Goal: Information Seeking & Learning: Compare options

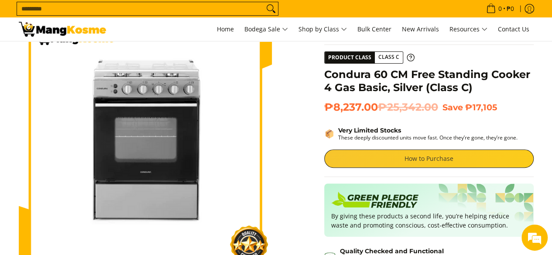
click at [379, 166] on link "How to Purchase" at bounding box center [428, 159] width 209 height 18
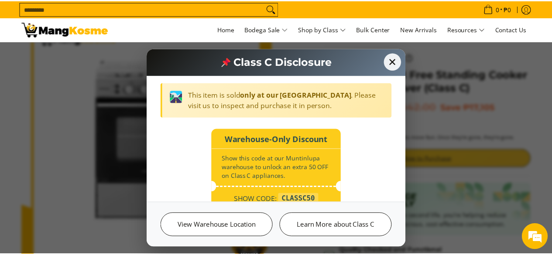
scroll to position [147, 0]
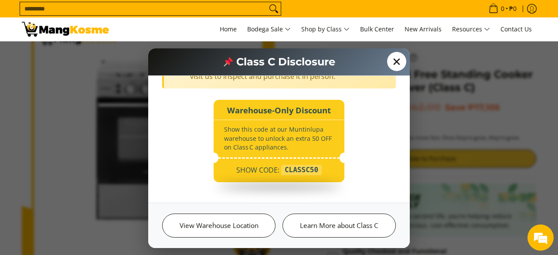
click at [394, 62] on span "✕" at bounding box center [396, 61] width 19 height 19
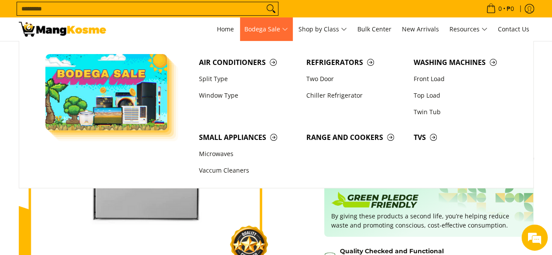
click at [277, 33] on span "Bodega Sale" at bounding box center [266, 29] width 44 height 11
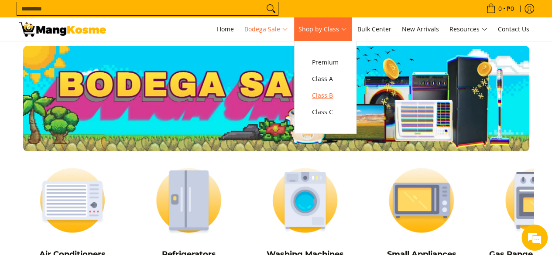
click at [336, 98] on span "Class B" at bounding box center [325, 95] width 27 height 11
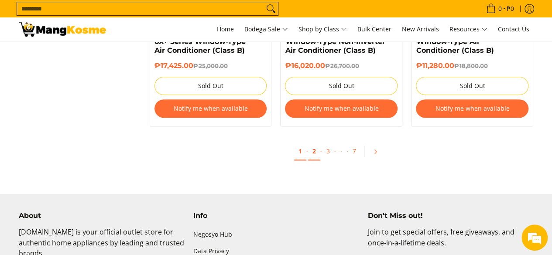
click at [314, 152] on link "2" at bounding box center [314, 152] width 12 height 18
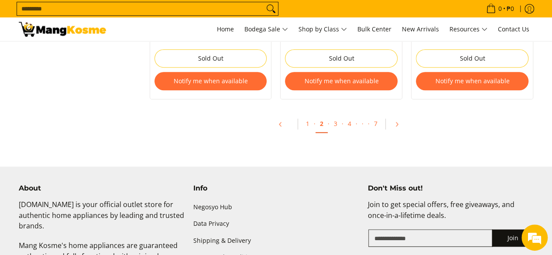
scroll to position [1962, 0]
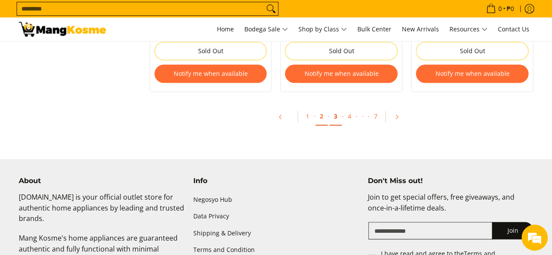
click at [331, 116] on link "3" at bounding box center [335, 117] width 12 height 18
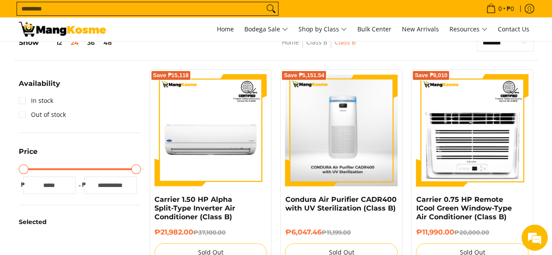
scroll to position [174, 0]
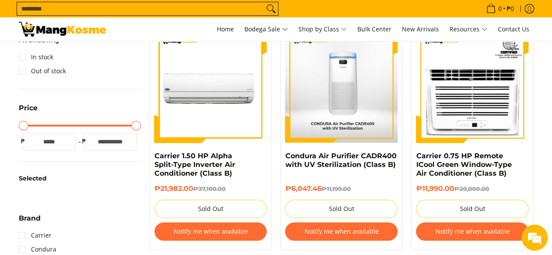
click at [233, 112] on img at bounding box center [210, 87] width 112 height 112
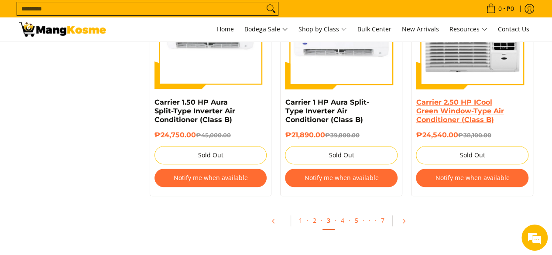
scroll to position [1919, 0]
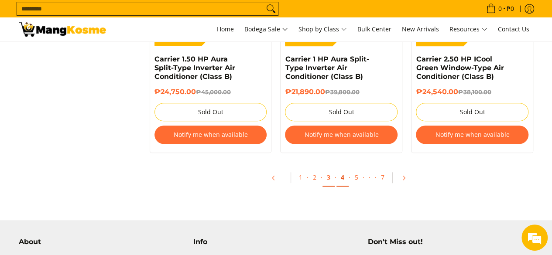
click at [343, 171] on link "4" at bounding box center [342, 178] width 12 height 18
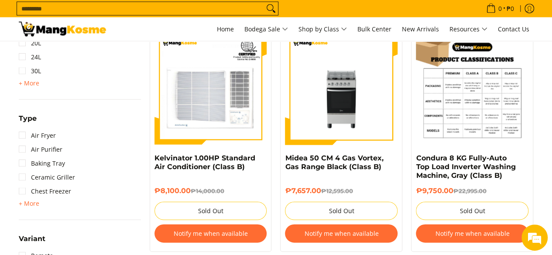
scroll to position [872, 0]
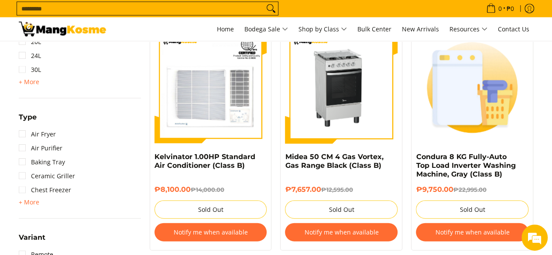
click at [341, 128] on img at bounding box center [341, 87] width 112 height 112
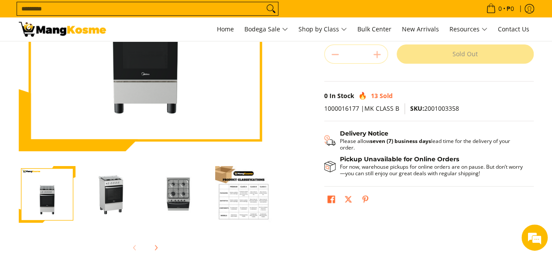
scroll to position [174, 0]
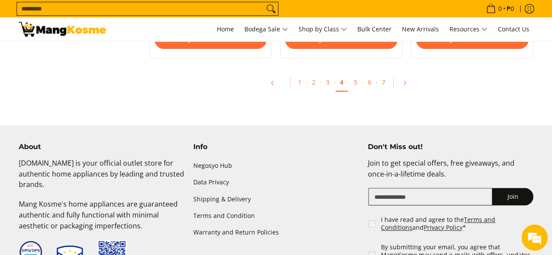
scroll to position [2006, 0]
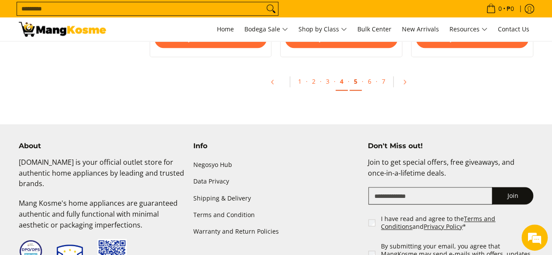
click at [354, 82] on link "5" at bounding box center [355, 82] width 12 height 18
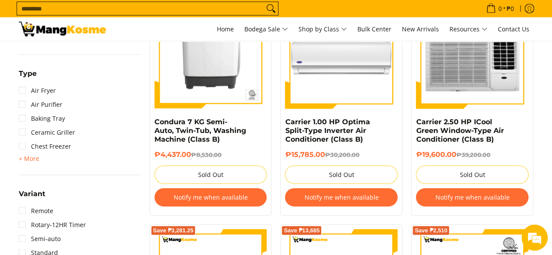
click at [214, 13] on input "Search..." at bounding box center [140, 8] width 247 height 13
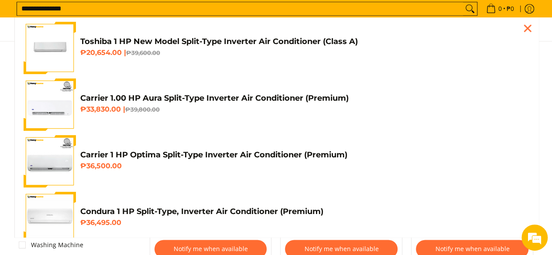
scroll to position [362, 0]
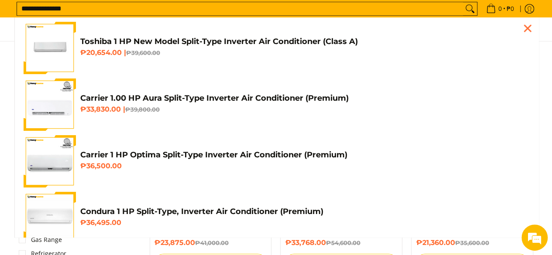
type input "**********"
click at [463, 2] on button "Search" at bounding box center [470, 8] width 14 height 13
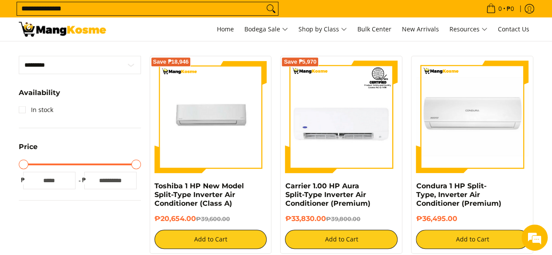
scroll to position [131, 0]
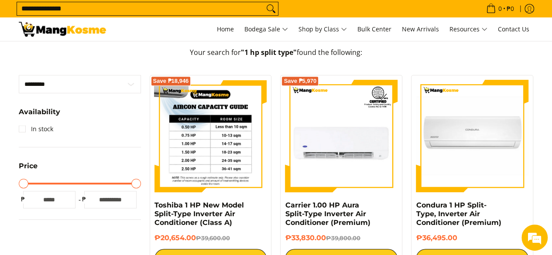
click at [215, 164] on img at bounding box center [210, 136] width 112 height 112
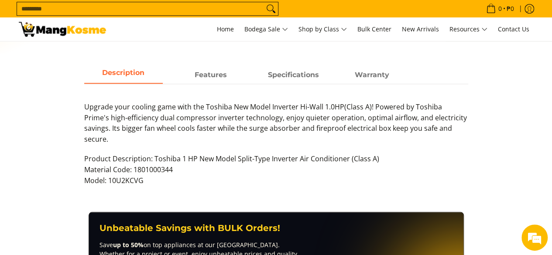
scroll to position [349, 0]
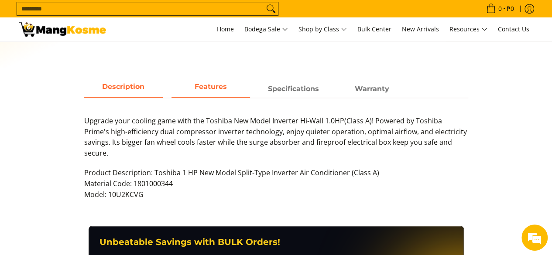
click at [201, 89] on span "Features" at bounding box center [210, 89] width 78 height 16
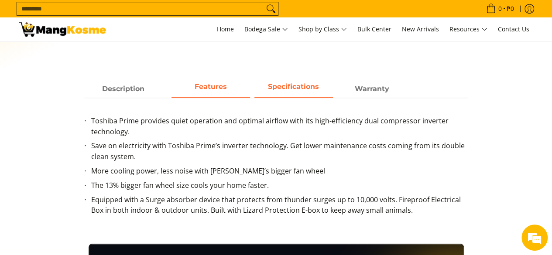
click at [315, 90] on span "Specifications" at bounding box center [293, 89] width 78 height 16
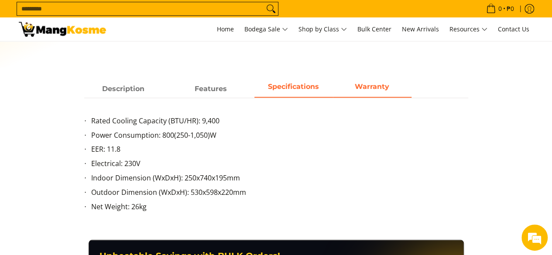
click at [359, 90] on span "Warranty" at bounding box center [372, 89] width 78 height 16
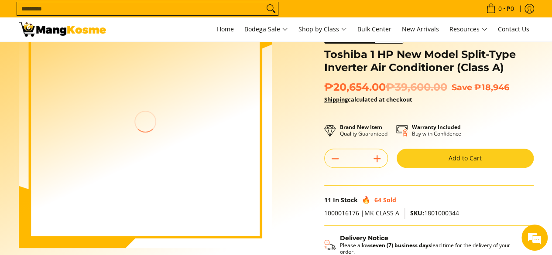
scroll to position [0, 0]
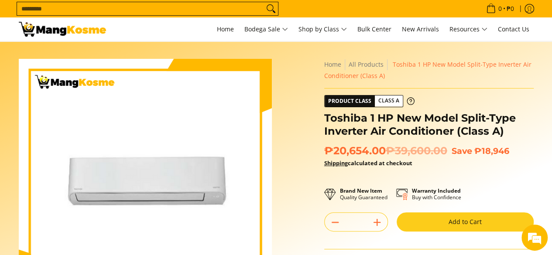
click at [481, 95] on div "Product Class Class A" at bounding box center [428, 101] width 209 height 12
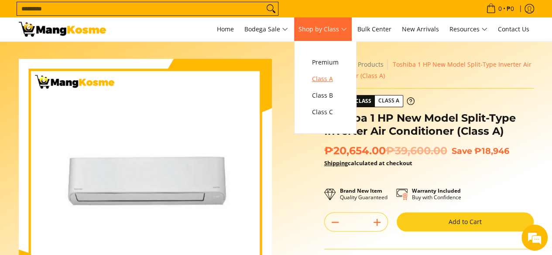
click at [332, 80] on span "Class A" at bounding box center [325, 79] width 27 height 11
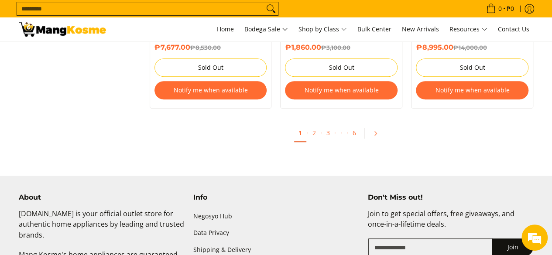
scroll to position [1919, 0]
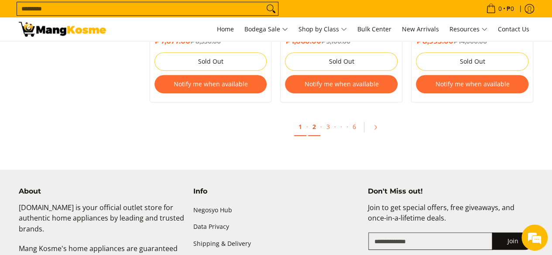
click at [314, 130] on link "2" at bounding box center [314, 127] width 12 height 18
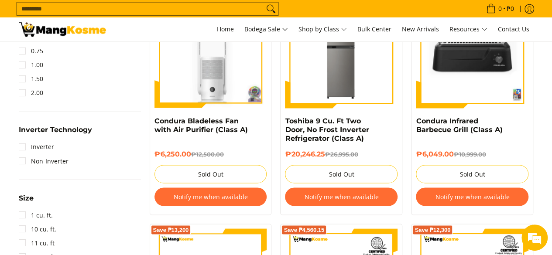
scroll to position [828, 0]
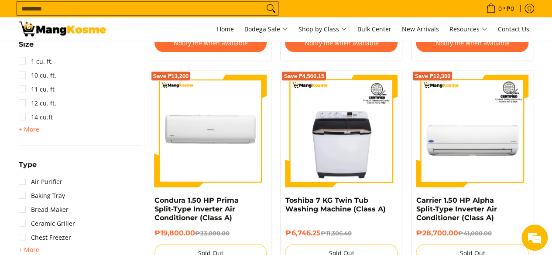
click at [137, 7] on input "Search..." at bounding box center [140, 8] width 247 height 13
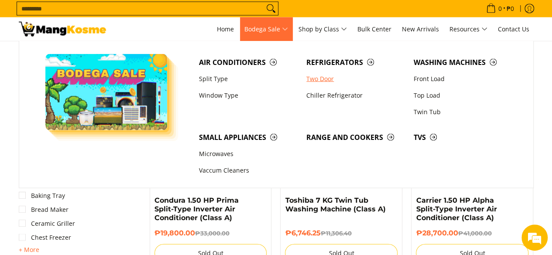
click at [317, 82] on link "Two Door" at bounding box center [355, 79] width 107 height 17
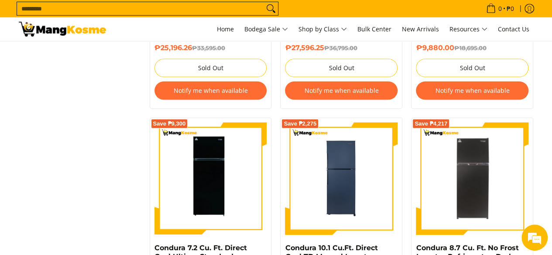
scroll to position [1264, 0]
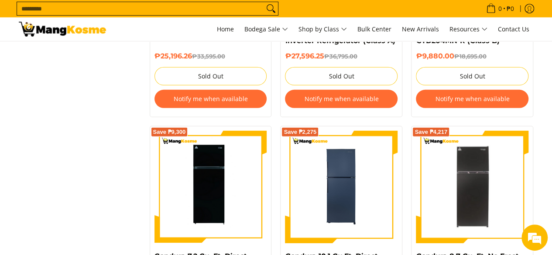
click at [214, 8] on input "Search..." at bounding box center [140, 8] width 247 height 13
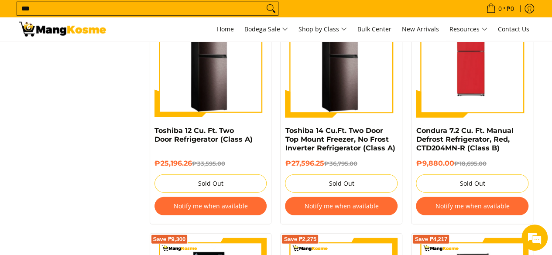
scroll to position [1156, 0]
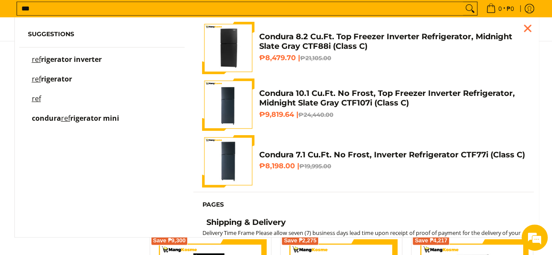
type input "***"
click at [84, 58] on span "rigerator inverter" at bounding box center [71, 60] width 61 height 10
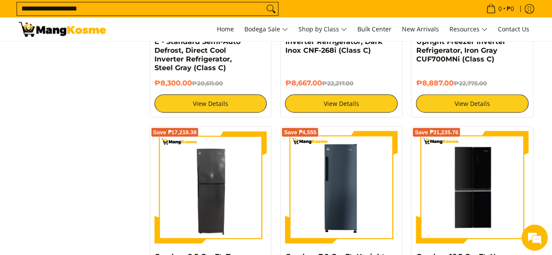
scroll to position [785, 0]
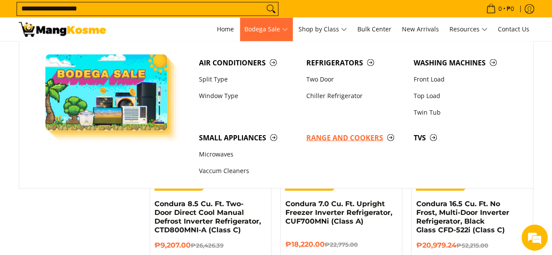
click at [332, 138] on span "Range and Cookers" at bounding box center [355, 137] width 99 height 11
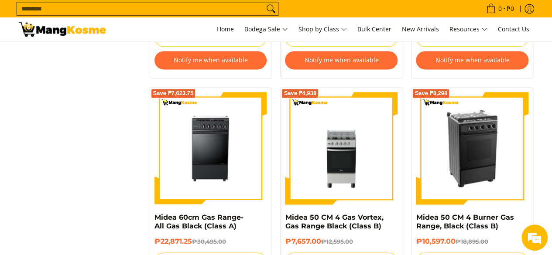
scroll to position [567, 0]
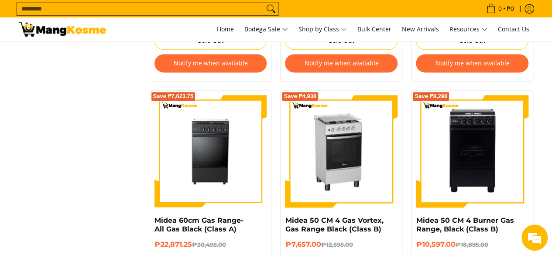
click at [338, 196] on img at bounding box center [341, 151] width 112 height 112
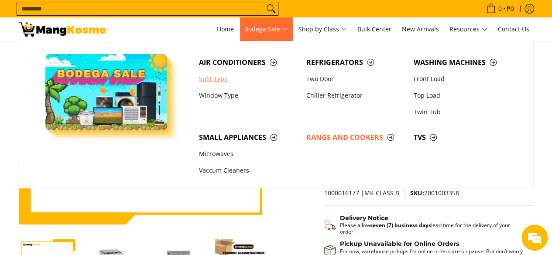
click at [218, 80] on link "Split Type" at bounding box center [247, 79] width 107 height 17
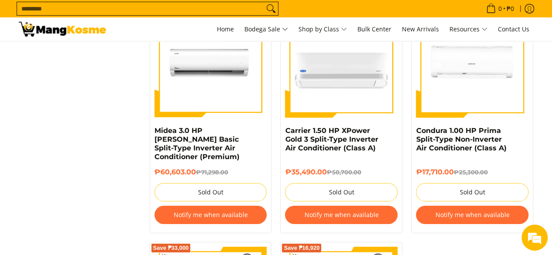
scroll to position [1439, 0]
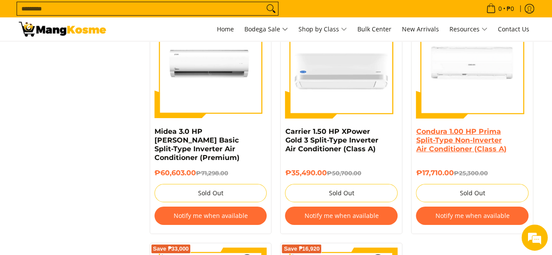
click at [468, 141] on link "Condura 1.00 HP Prima Split-Type Non-Inverter Air Conditioner (Class A)" at bounding box center [461, 140] width 90 height 26
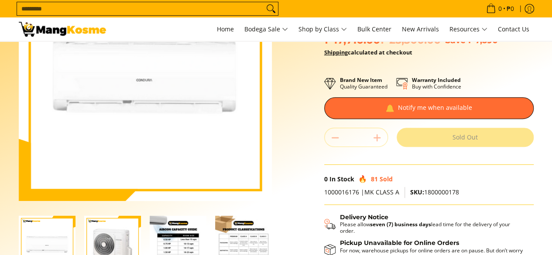
scroll to position [131, 0]
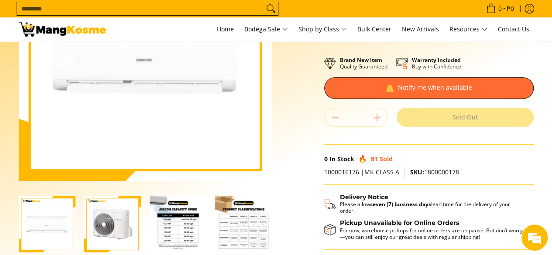
click at [239, 218] on img "Condura 1.00 HP Prima Split-Type Non-Inverter Air Conditioner (Class A)-4" at bounding box center [243, 224] width 57 height 57
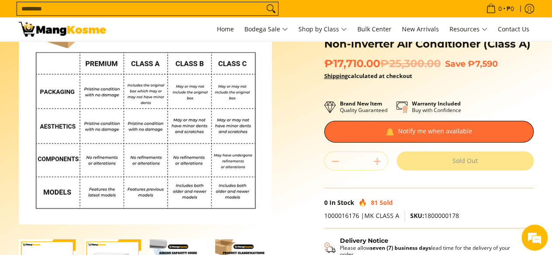
scroll to position [0, 0]
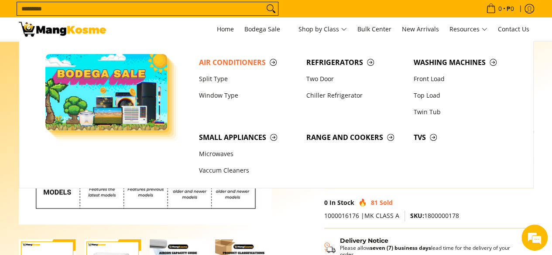
click at [189, 7] on input "Search..." at bounding box center [140, 8] width 247 height 13
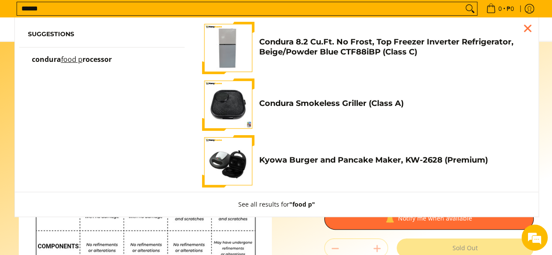
type input "******"
click at [111, 62] on span "rocessor" at bounding box center [96, 60] width 29 height 10
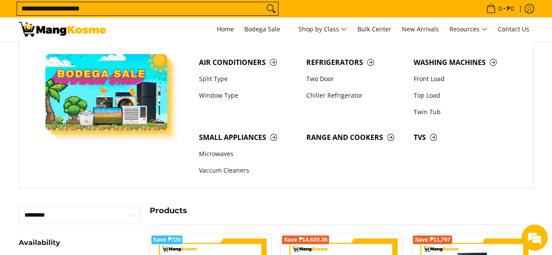
click at [208, 24] on nav "**********" at bounding box center [324, 29] width 419 height 24
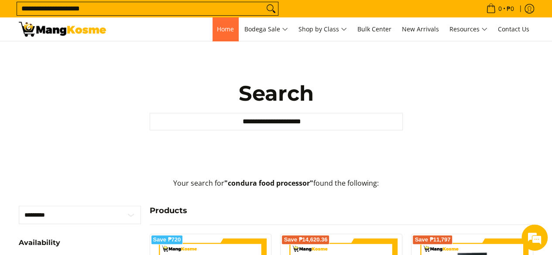
click at [219, 32] on span "Home" at bounding box center [225, 29] width 17 height 8
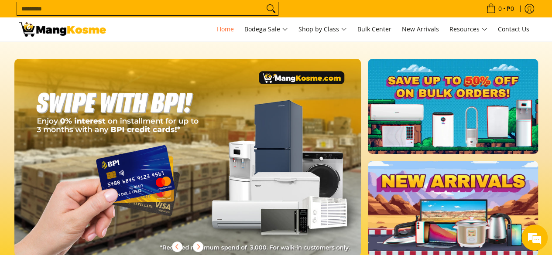
scroll to position [0, 1040]
click at [440, 34] on link "New Arrivals" at bounding box center [420, 29] width 46 height 24
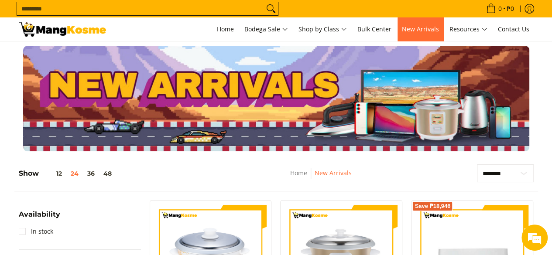
click at [417, 28] on span "New Arrivals" at bounding box center [420, 29] width 37 height 8
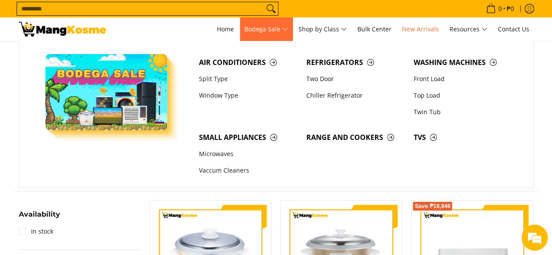
click at [273, 29] on span "Bodega Sale" at bounding box center [266, 29] width 44 height 11
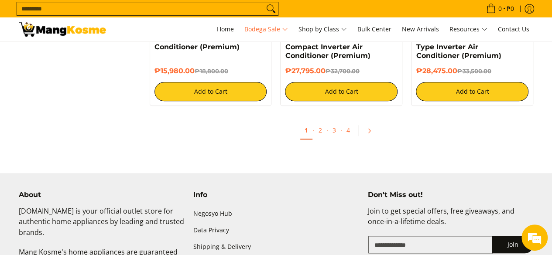
scroll to position [1962, 0]
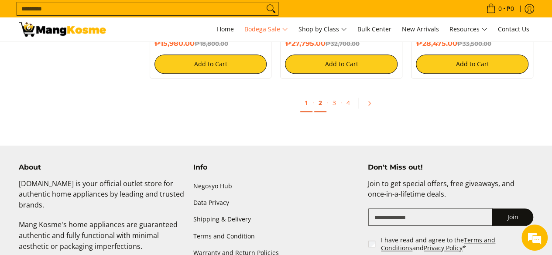
click at [318, 104] on link "2" at bounding box center [320, 103] width 12 height 18
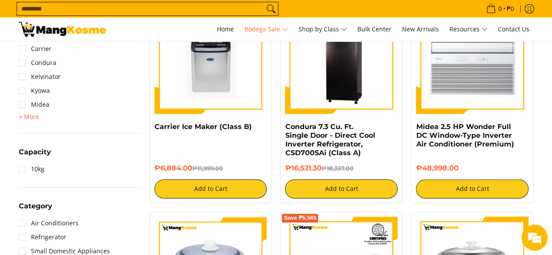
scroll to position [567, 0]
